Goal: Task Accomplishment & Management: Complete application form

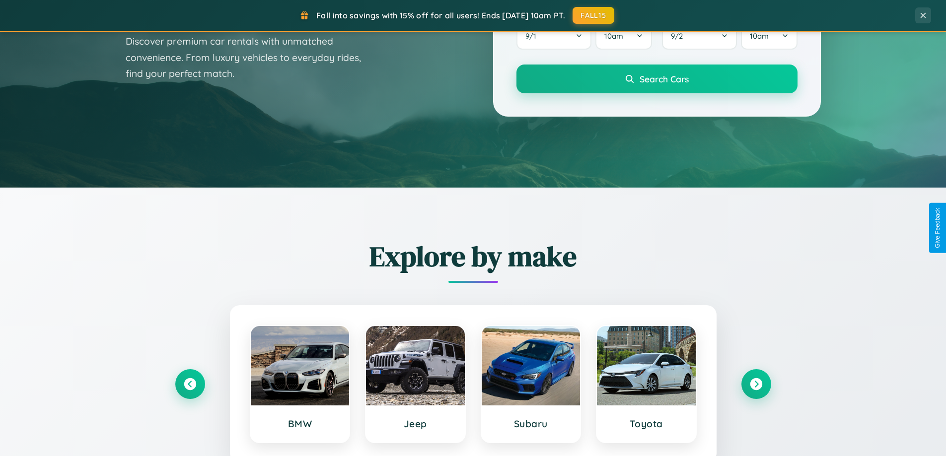
scroll to position [1911, 0]
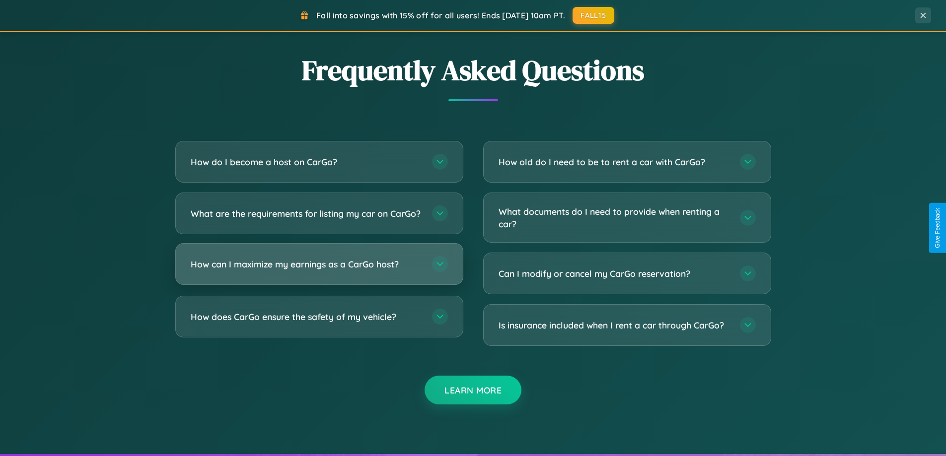
click at [319, 271] on h3 "How can I maximize my earnings as a CarGo host?" at bounding box center [306, 264] width 231 height 12
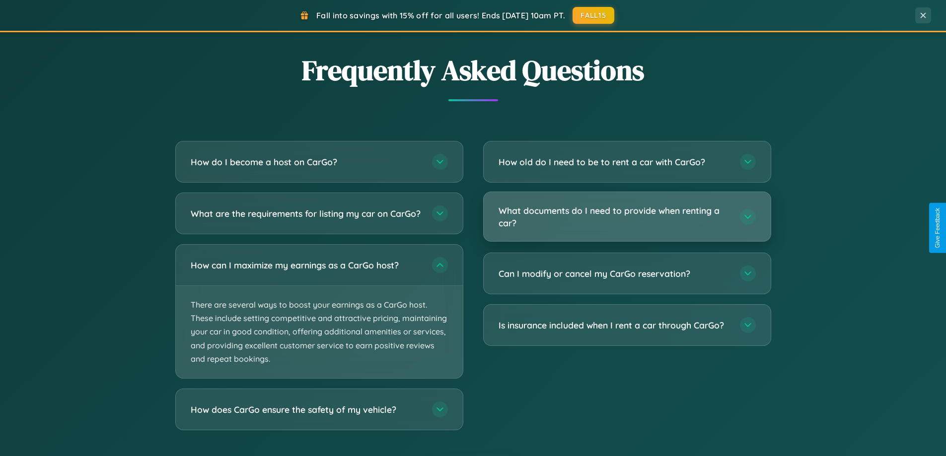
click at [627, 216] on h3 "What documents do I need to provide when renting a car?" at bounding box center [614, 217] width 231 height 24
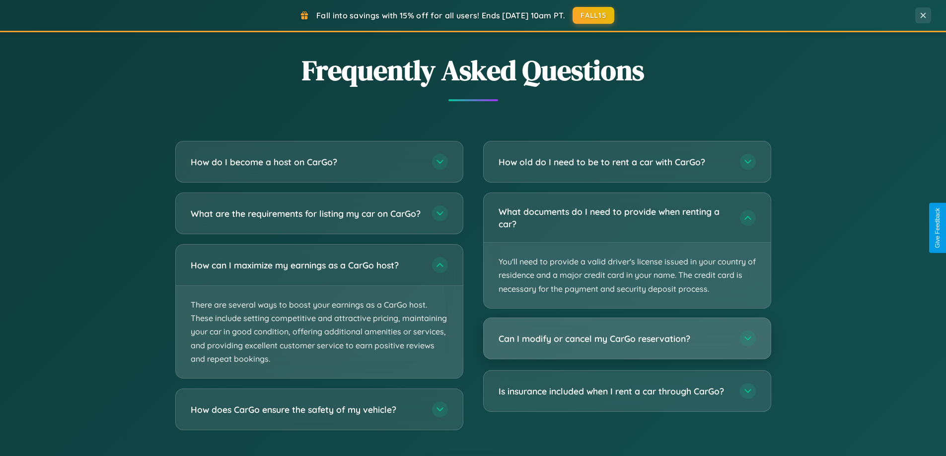
click at [627, 339] on h3 "Can I modify or cancel my CarGo reservation?" at bounding box center [614, 339] width 231 height 12
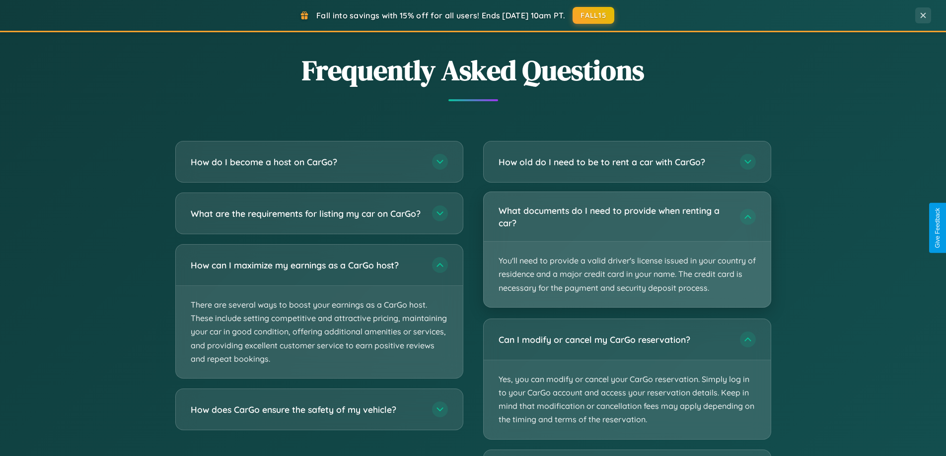
click at [627, 250] on p "You'll need to provide a valid driver's license issued in your country of resid…" at bounding box center [627, 275] width 287 height 66
click at [627, 249] on p "You'll need to provide a valid driver's license issued in your country of resid…" at bounding box center [627, 275] width 287 height 66
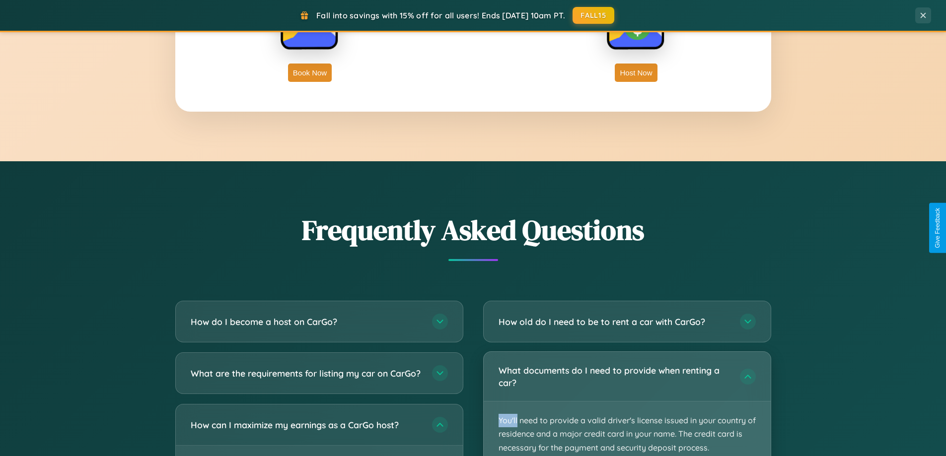
scroll to position [1595, 0]
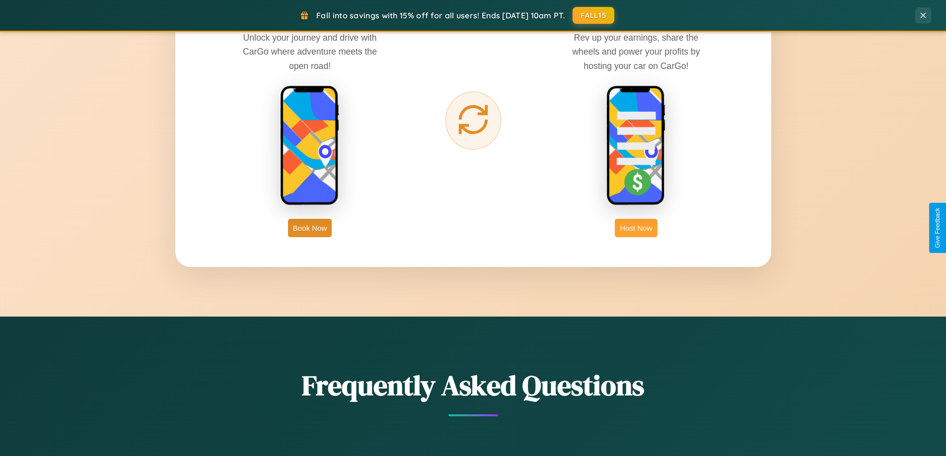
click at [636, 228] on button "Host Now" at bounding box center [636, 228] width 42 height 18
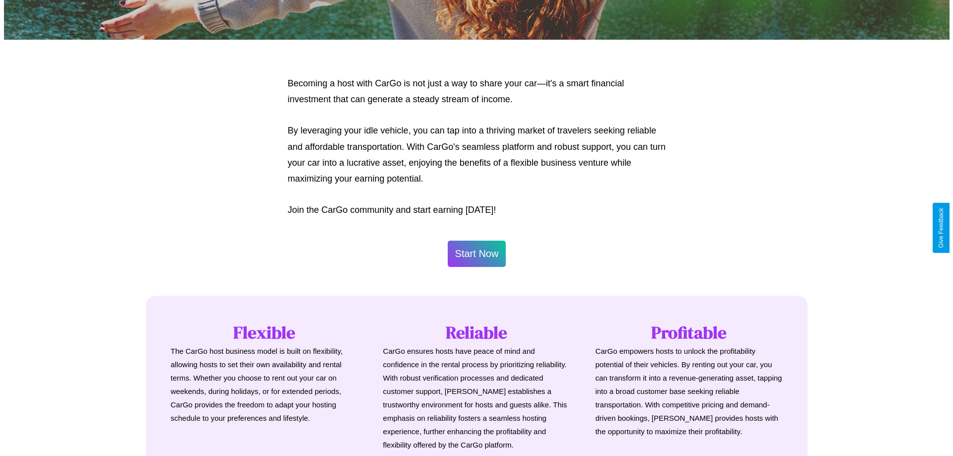
scroll to position [480, 0]
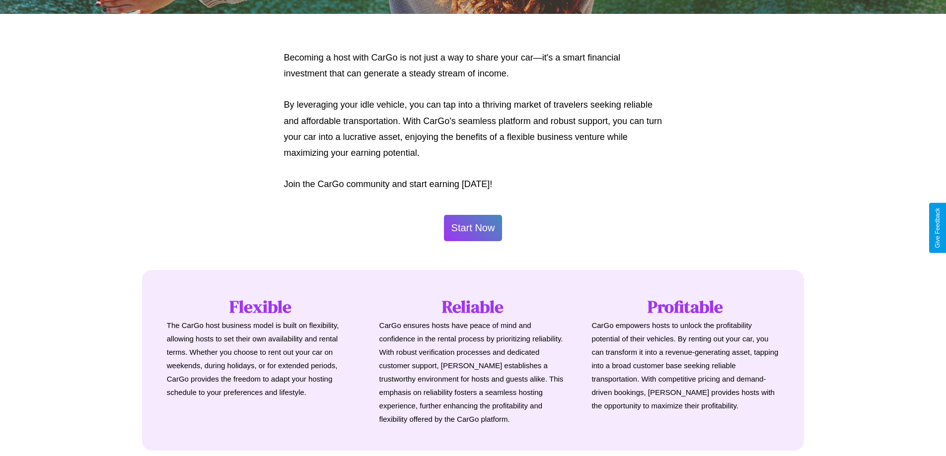
click at [473, 228] on button "Start Now" at bounding box center [473, 228] width 59 height 26
